Goal: Find specific page/section

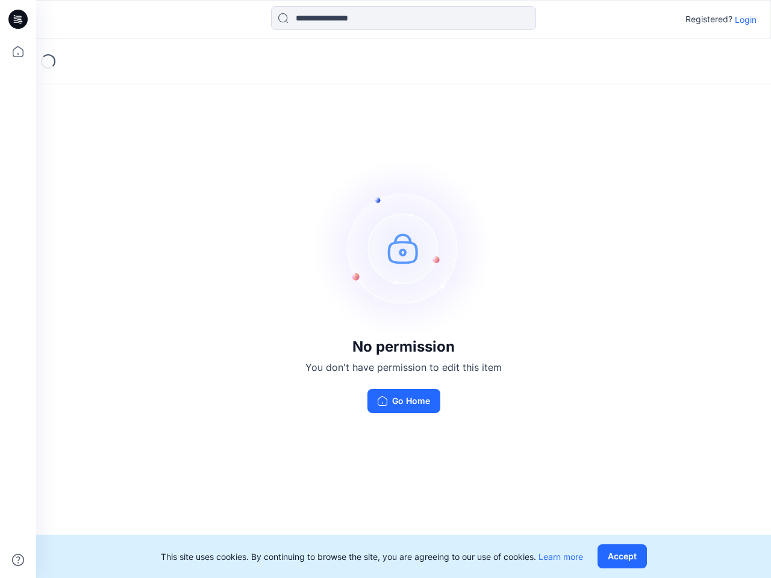
click at [386, 289] on img at bounding box center [403, 248] width 181 height 181
click at [19, 19] on icon at bounding box center [19, 19] width 5 height 1
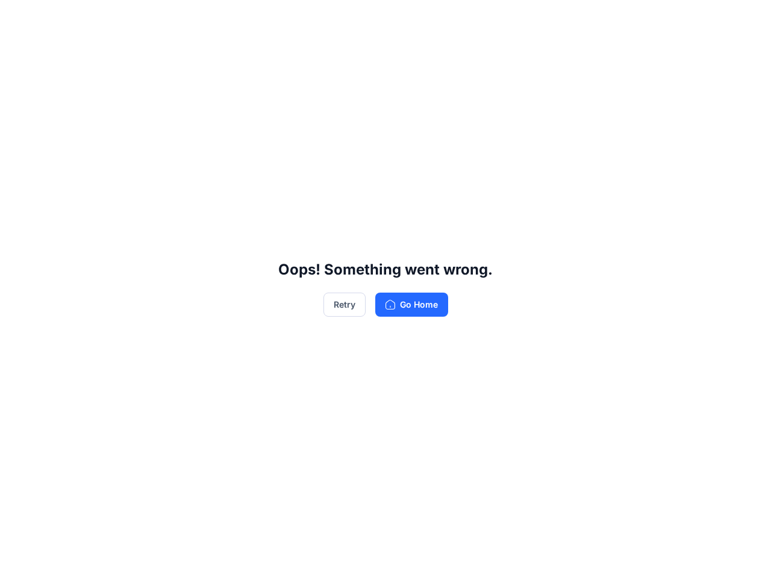
click at [18, 52] on div "Oops! Something went wrong. Retry Go Home" at bounding box center [385, 289] width 771 height 578
click at [18, 560] on div "Oops! Something went wrong. Retry Go Home" at bounding box center [385, 289] width 771 height 578
click at [404, 18] on div "Oops! Something went wrong. Retry Go Home" at bounding box center [385, 289] width 771 height 578
click at [746, 19] on div "Oops! Something went wrong. Retry Go Home" at bounding box center [385, 289] width 771 height 578
click at [625, 557] on div "Oops! Something went wrong. Retry Go Home" at bounding box center [385, 289] width 771 height 578
